Goal: Task Accomplishment & Management: Use online tool/utility

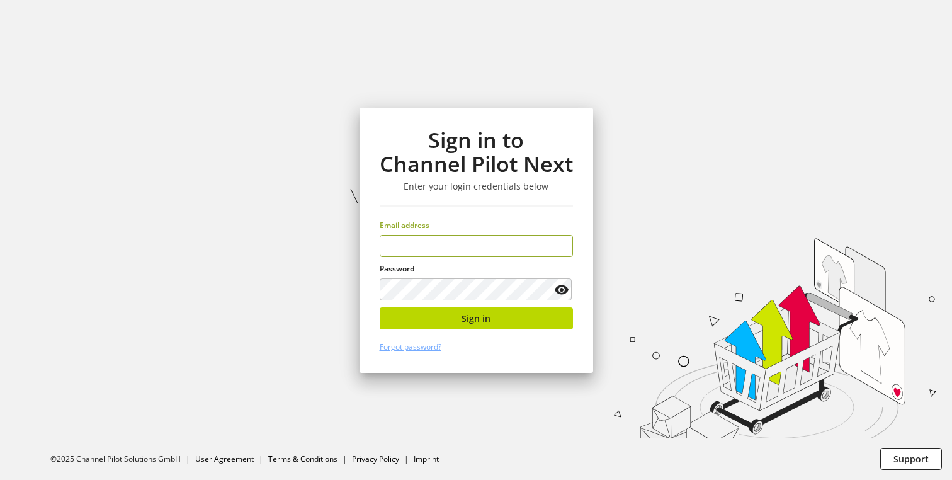
click at [430, 248] on input "email" at bounding box center [476, 246] width 193 height 22
type input "**********"
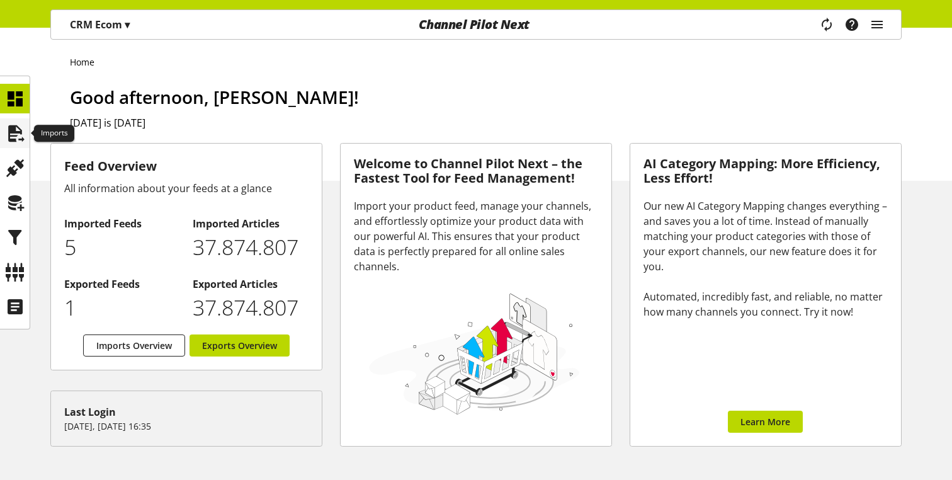
click at [11, 130] on icon at bounding box center [15, 133] width 20 height 25
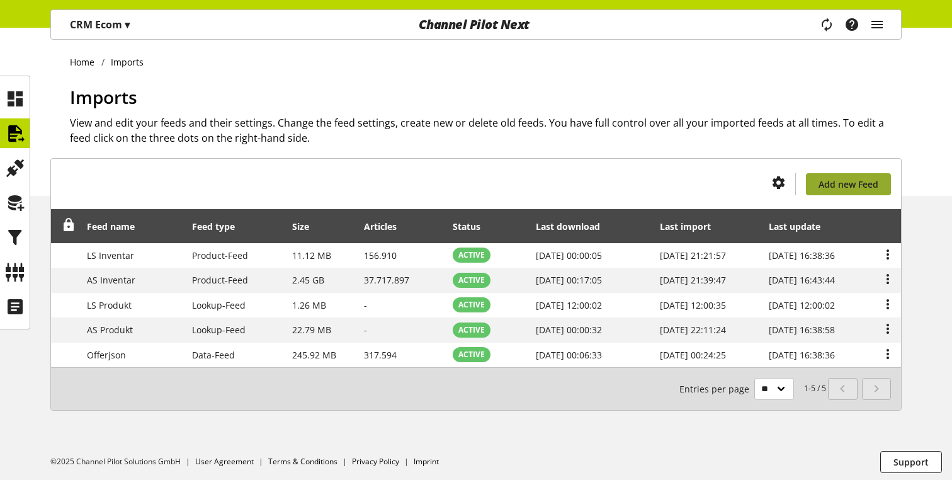
click at [866, 182] on span "Add new Feed" at bounding box center [849, 184] width 60 height 13
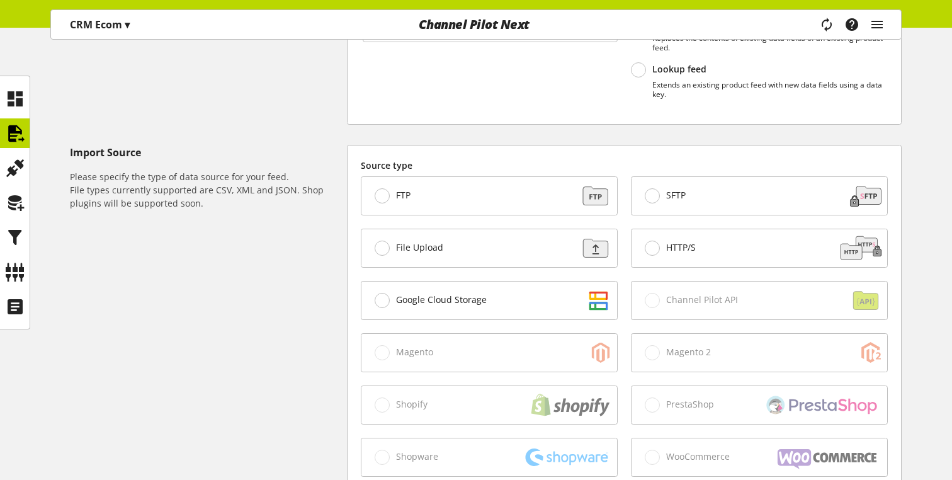
scroll to position [254, 0]
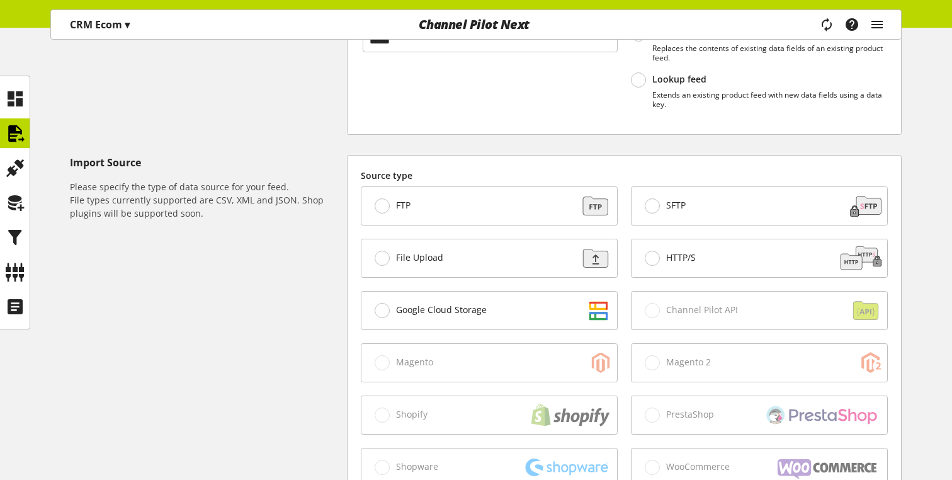
type input "******"
click at [644, 82] on span at bounding box center [638, 79] width 15 height 15
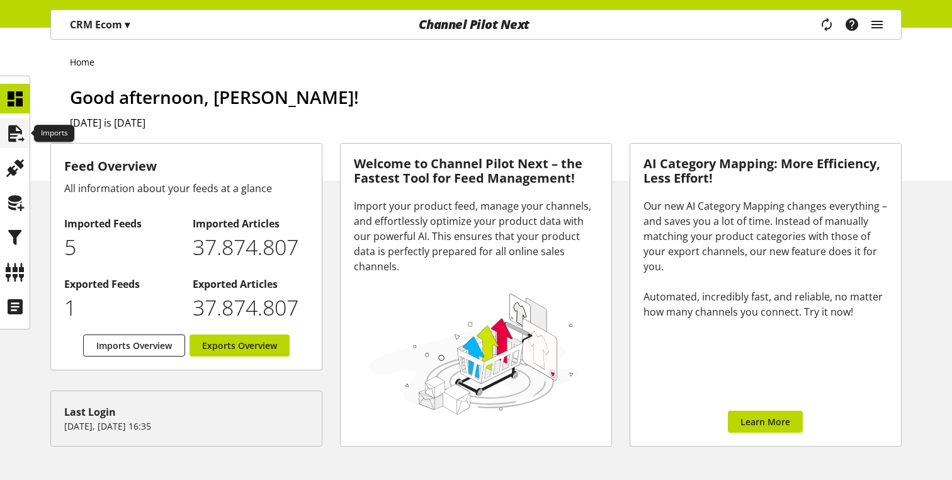
click at [6, 133] on icon at bounding box center [15, 133] width 20 height 25
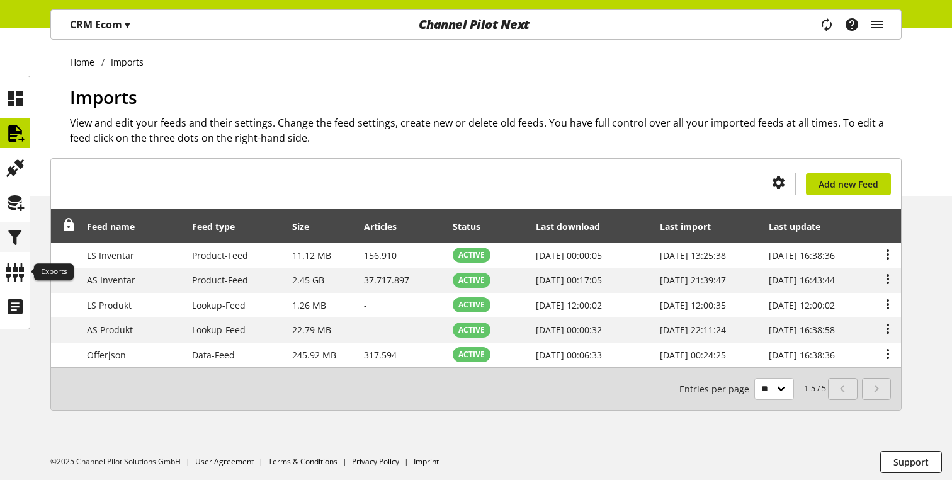
click at [13, 240] on icon at bounding box center [15, 237] width 20 height 25
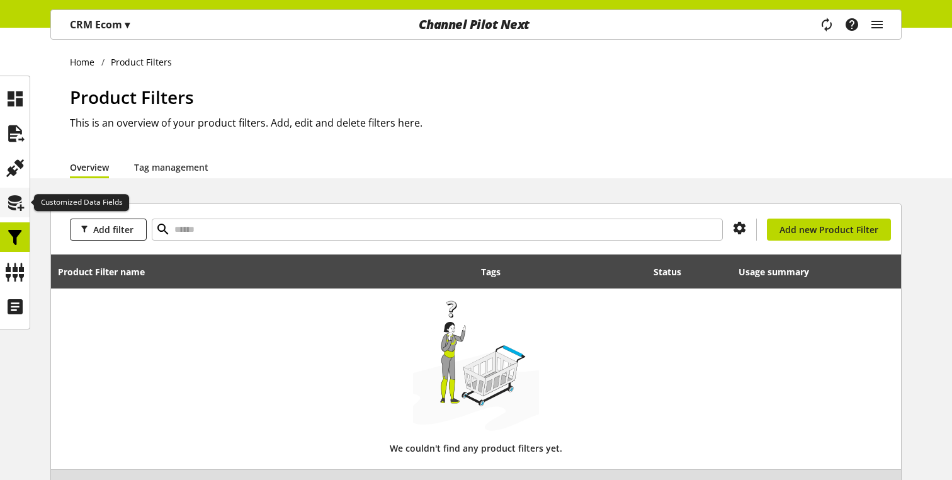
click at [16, 206] on icon at bounding box center [15, 202] width 20 height 25
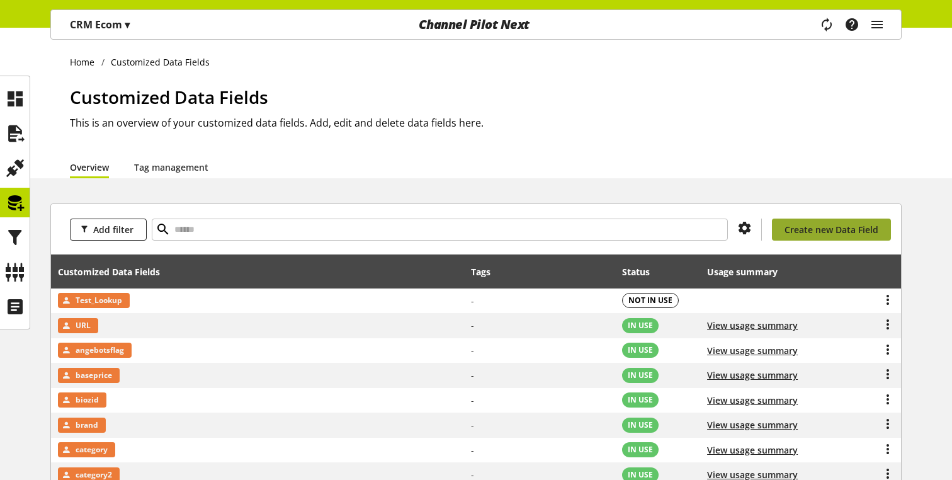
click at [833, 232] on span "Create new Data Field" at bounding box center [832, 229] width 94 height 13
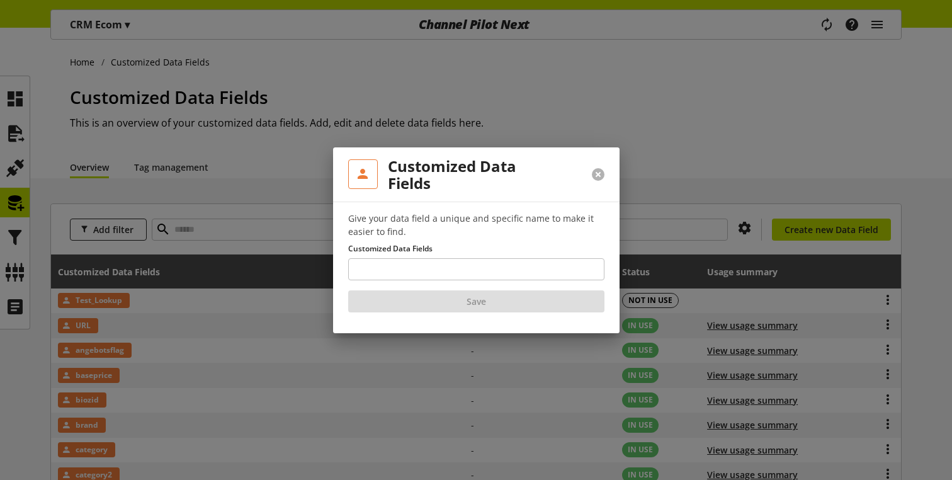
click at [599, 169] on button at bounding box center [598, 174] width 13 height 13
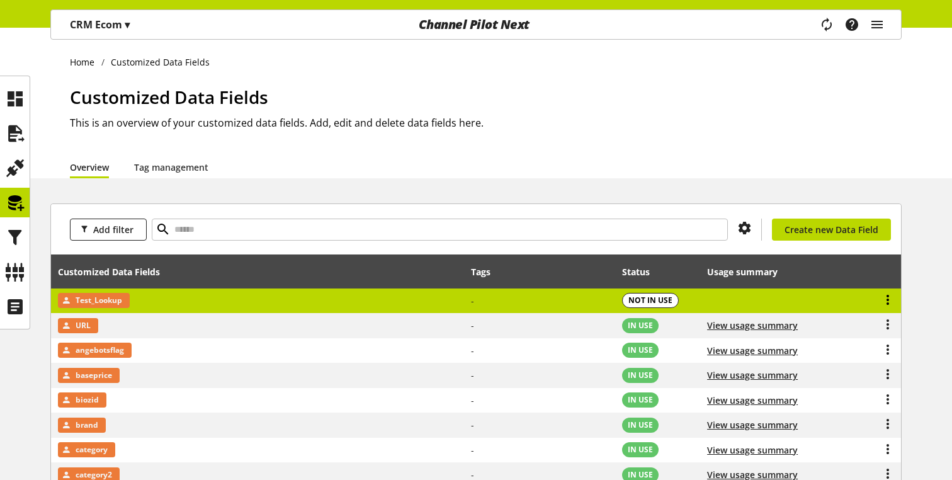
click at [884, 302] on icon at bounding box center [888, 299] width 15 height 23
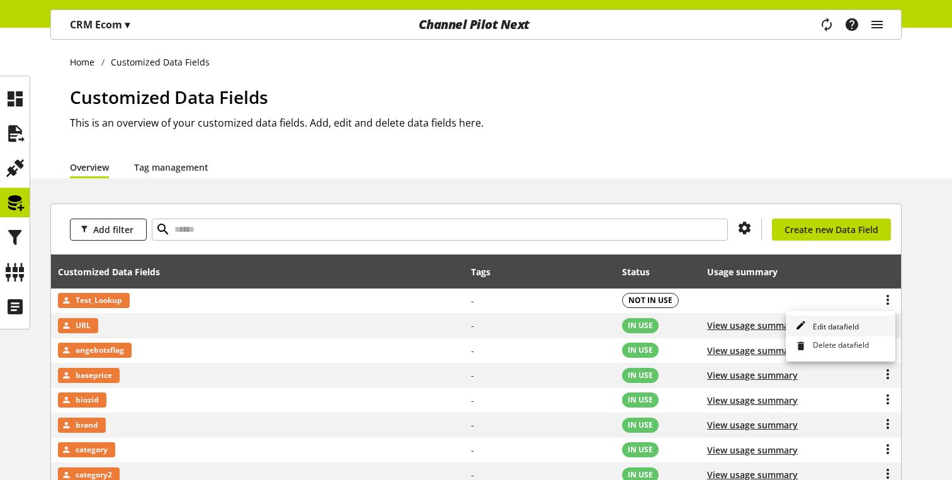
click at [835, 320] on link "Edit datafield" at bounding box center [841, 326] width 110 height 21
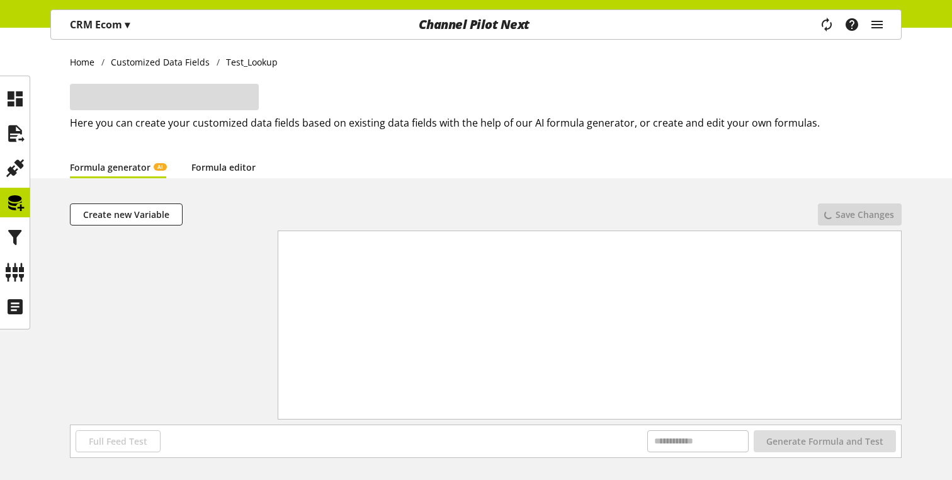
click at [241, 168] on link "Formula editor" at bounding box center [223, 167] width 64 height 13
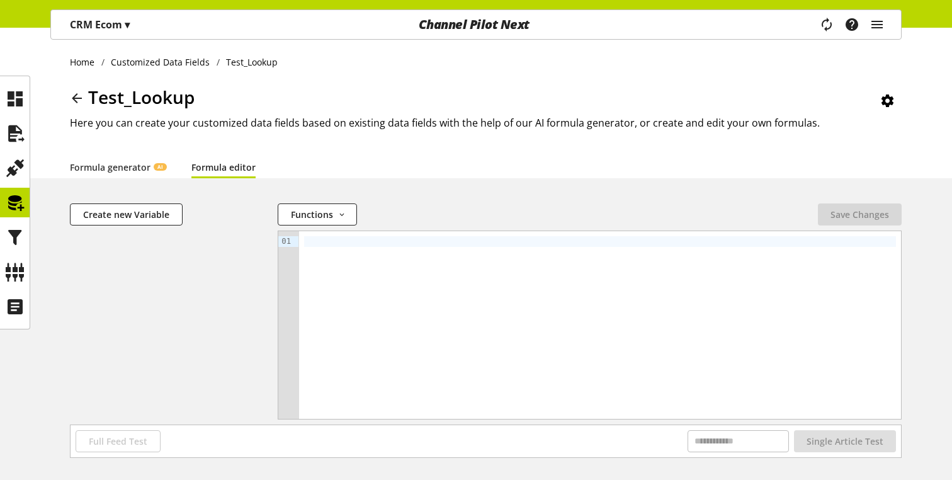
click at [400, 294] on div at bounding box center [600, 325] width 602 height 188
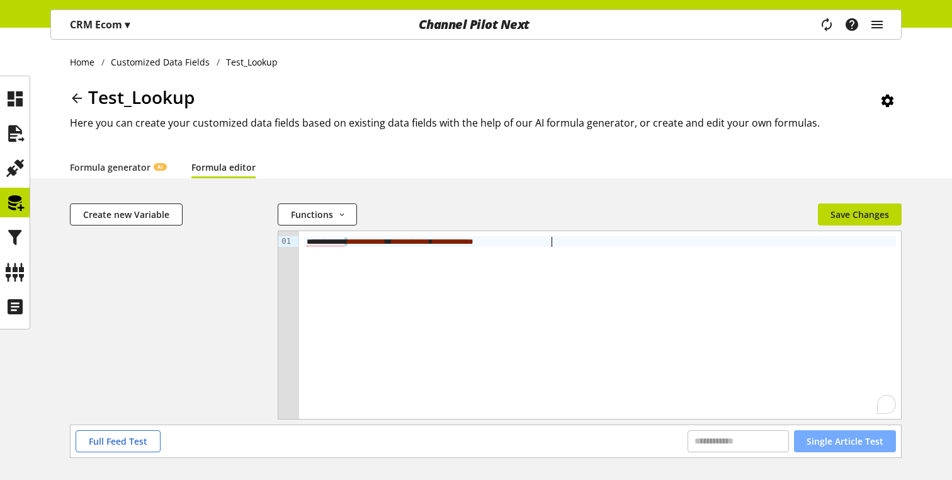
click at [835, 442] on span "Single Article Test" at bounding box center [845, 441] width 77 height 13
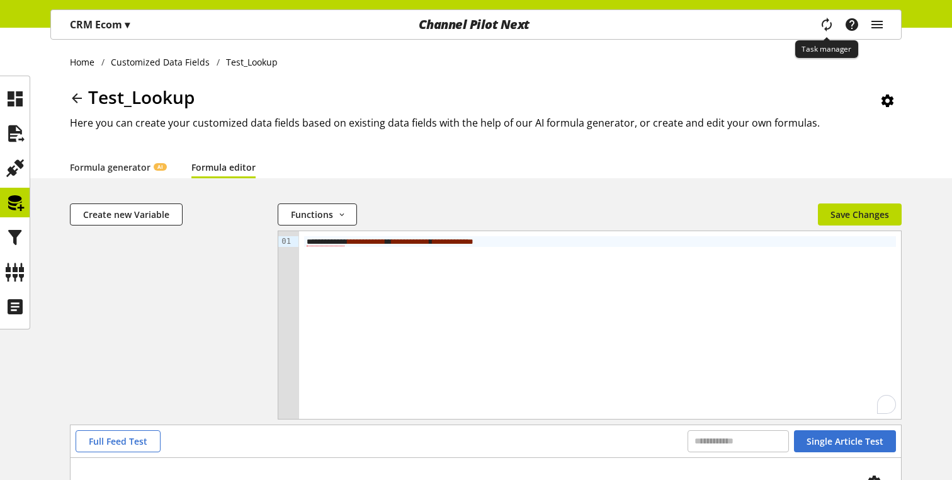
click at [825, 25] on icon "main navigation" at bounding box center [826, 24] width 23 height 16
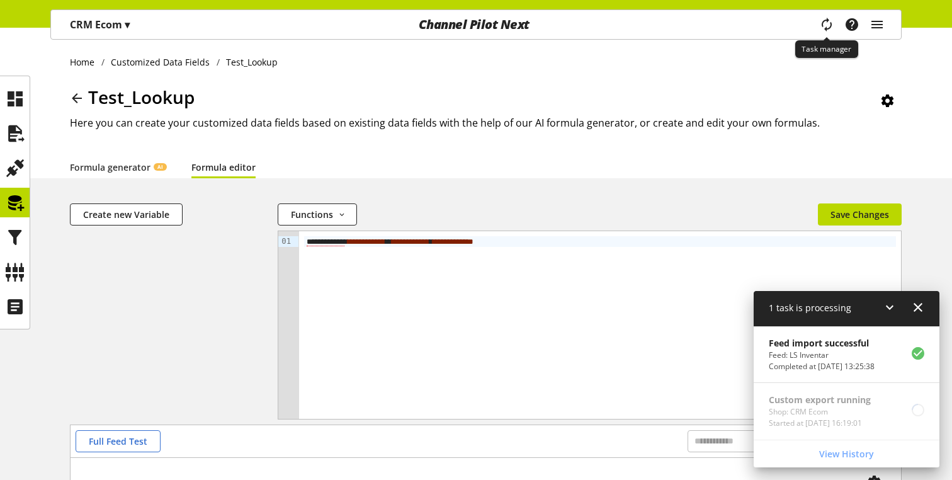
click at [825, 25] on icon "main navigation" at bounding box center [827, 24] width 24 height 17
